Goal: Navigation & Orientation: Go to known website

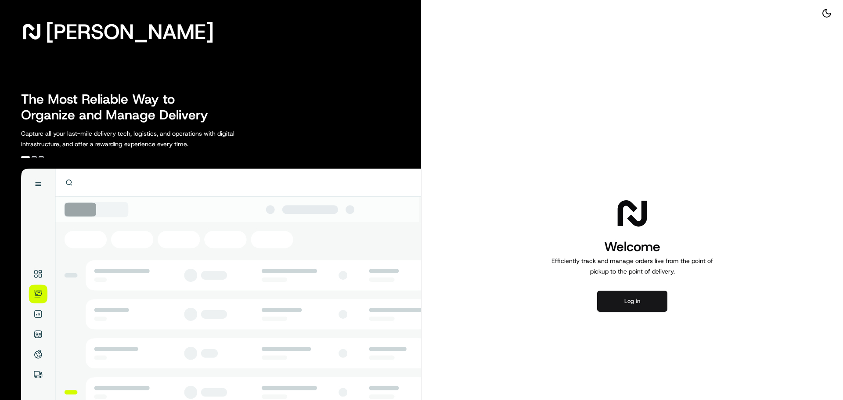
click at [629, 300] on button "Log in" at bounding box center [632, 301] width 70 height 21
